Goal: Information Seeking & Learning: Understand process/instructions

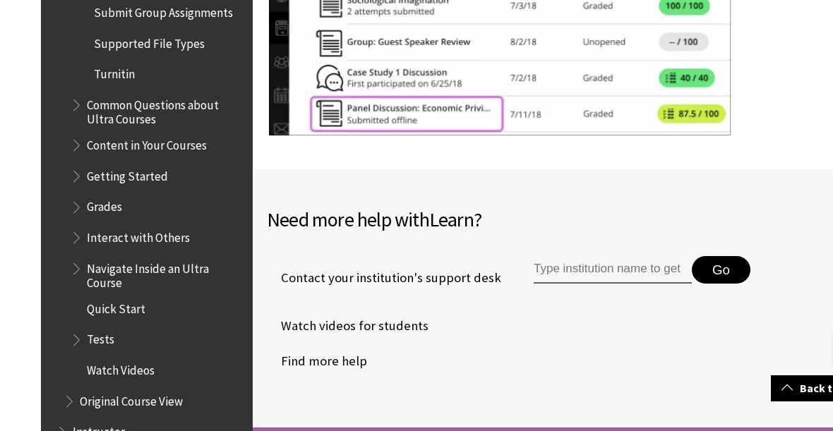
scroll to position [17693, 0]
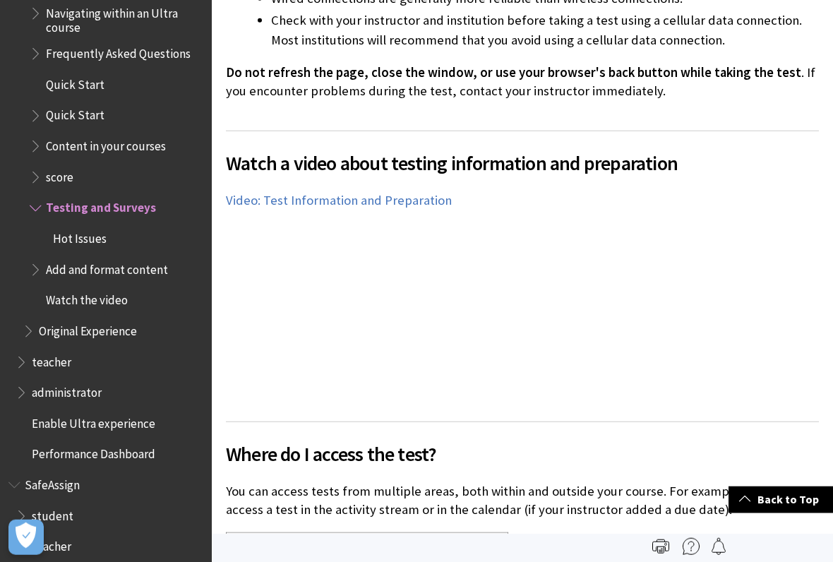
scroll to position [686, 0]
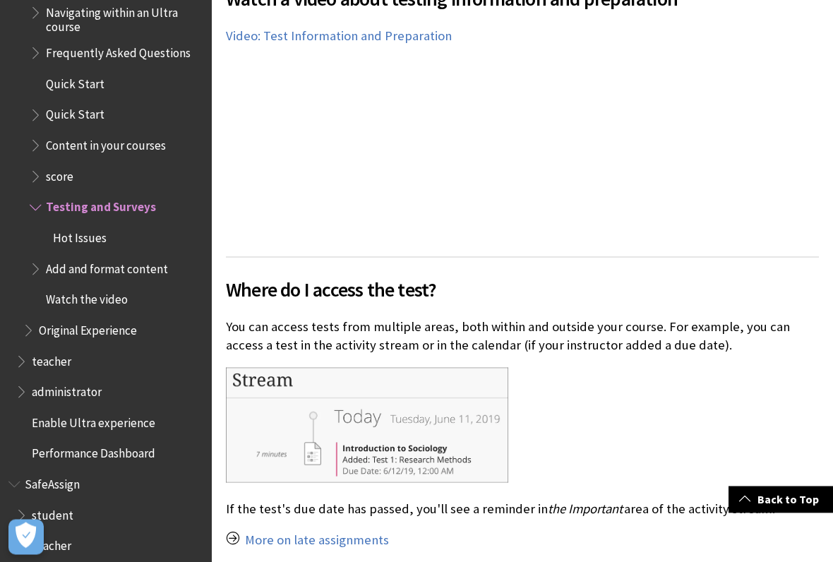
click at [461, 294] on h2 "Where do I access the test?" at bounding box center [522, 280] width 593 height 47
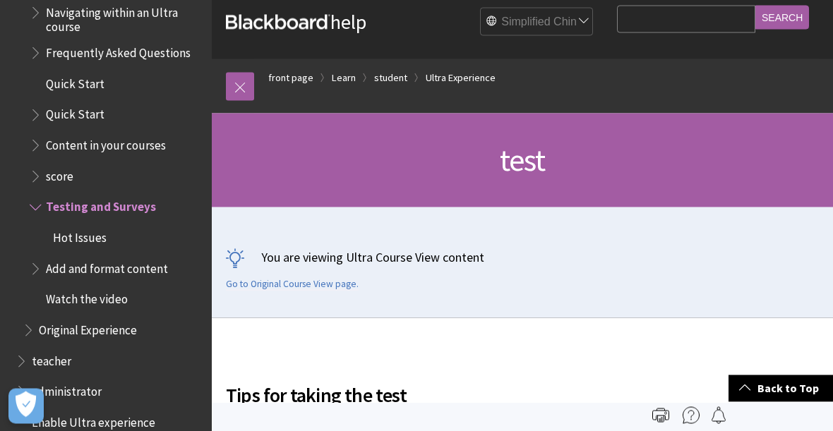
scroll to position [0, 0]
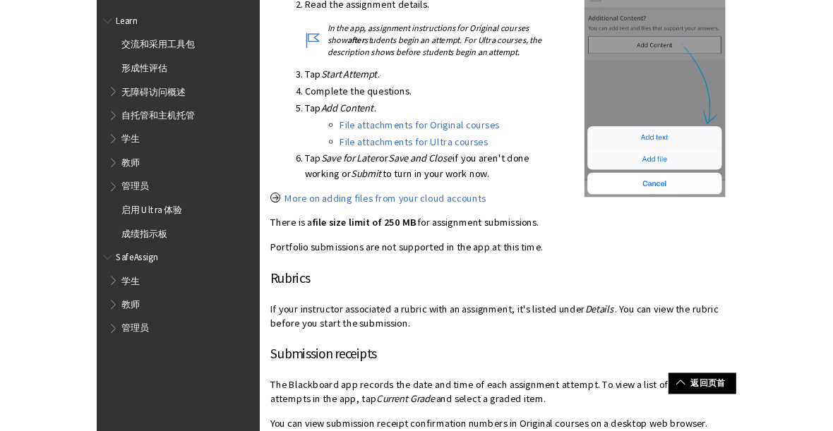
scroll to position [691, 0]
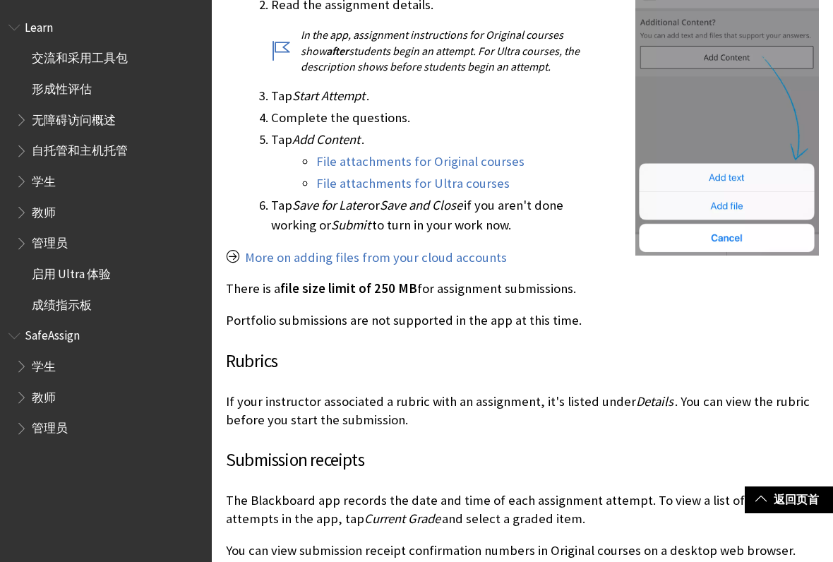
click at [481, 190] on link "File attachments for Ultra courses" at bounding box center [412, 183] width 193 height 17
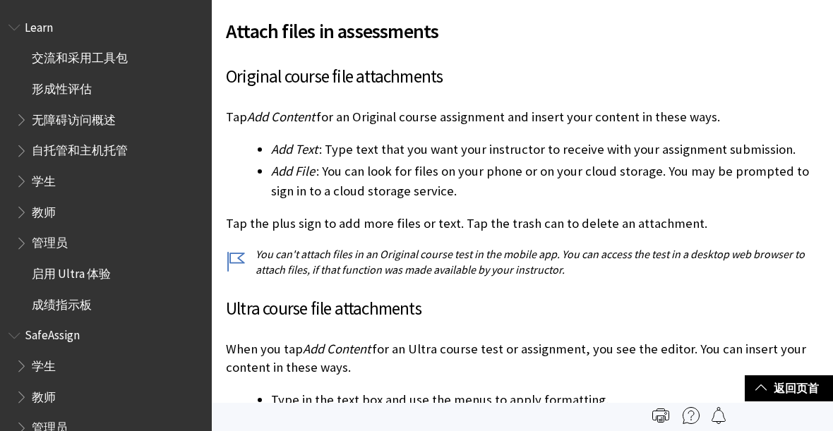
scroll to position [2619, 0]
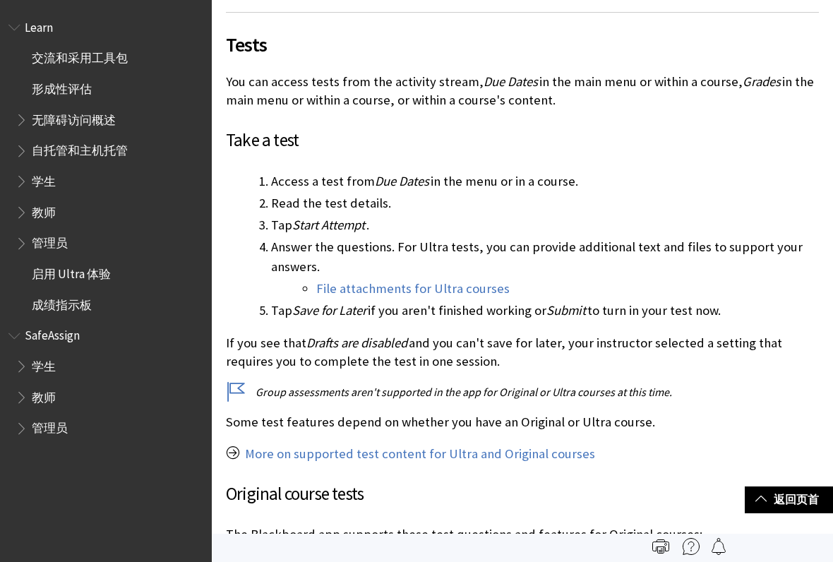
click at [472, 291] on link "File attachments for Ultra courses" at bounding box center [412, 288] width 193 height 17
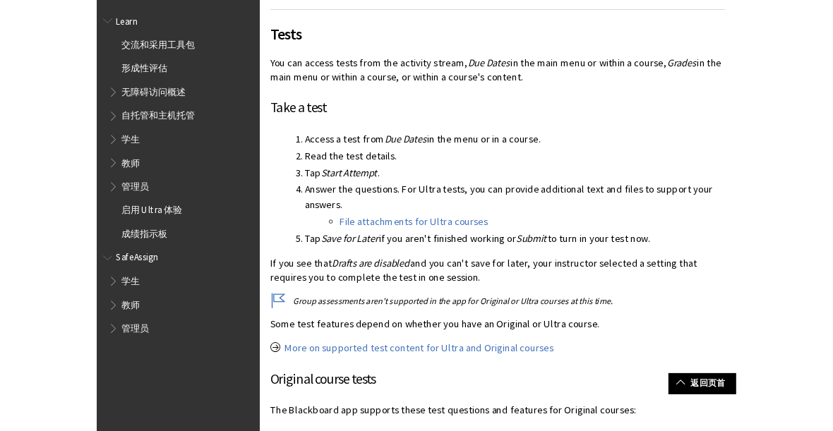
scroll to position [1384, 0]
